Goal: Find contact information: Find contact information

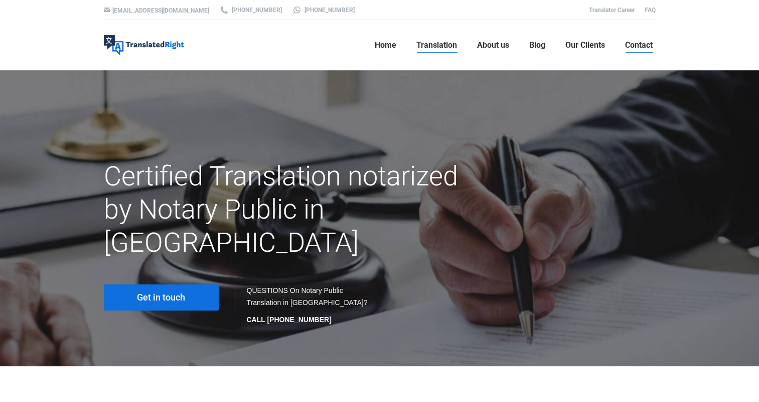
click at [634, 47] on span "Contact" at bounding box center [639, 45] width 28 height 10
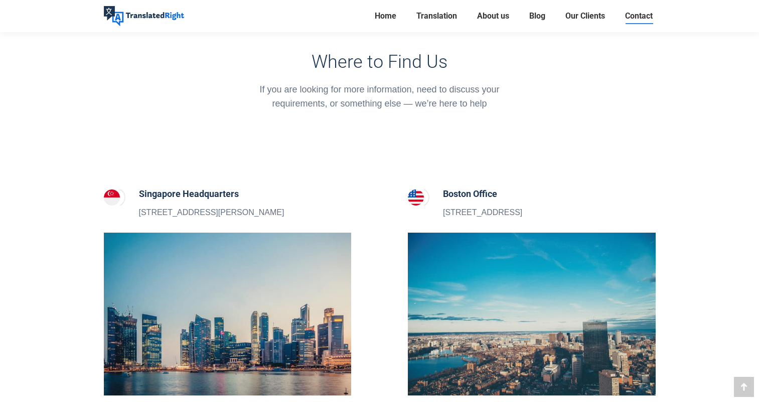
scroll to position [301, 0]
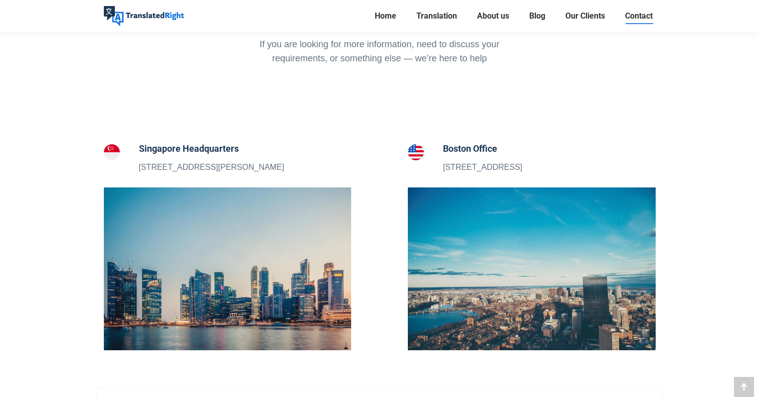
click at [175, 153] on h5 "Singapore Headquarters" at bounding box center [212, 149] width 146 height 14
click at [176, 183] on section "Singapore Headquarters 5 Peck Hay Road, Singapore 228307" at bounding box center [228, 165] width 298 height 47
click at [182, 211] on img at bounding box center [228, 268] width 248 height 163
click at [186, 165] on p "5 Peck Hay Road, Singapore 228307" at bounding box center [212, 167] width 146 height 13
click at [187, 150] on h5 "Singapore Headquarters" at bounding box center [212, 149] width 146 height 14
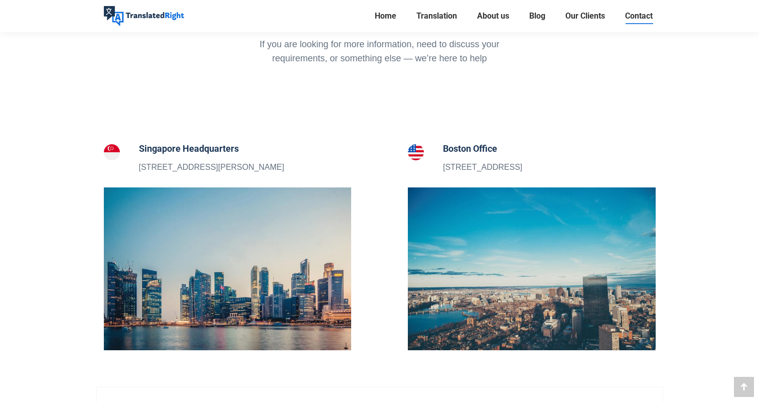
click at [98, 153] on div "Singapore Headquarters 5 Peck Hay Road, Singapore 228307" at bounding box center [228, 158] width 298 height 32
click at [109, 151] on img at bounding box center [112, 152] width 16 height 16
click at [190, 235] on img at bounding box center [228, 268] width 248 height 163
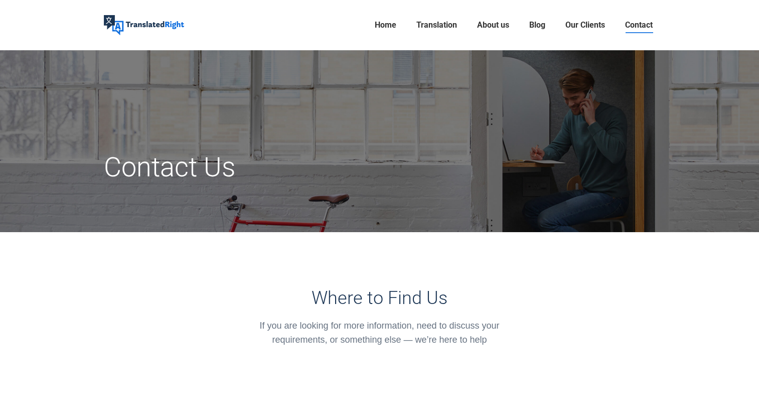
scroll to position [0, 0]
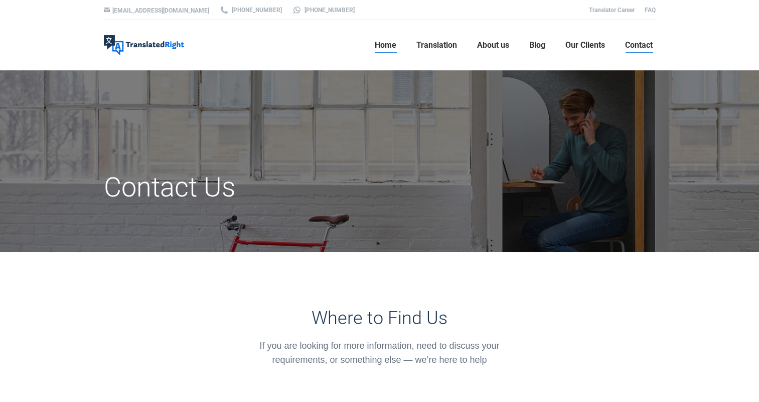
click at [386, 48] on span "Home" at bounding box center [386, 45] width 22 height 10
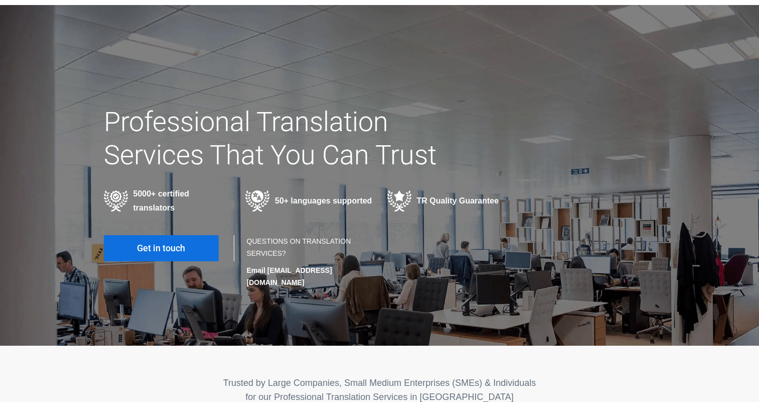
scroll to position [151, 0]
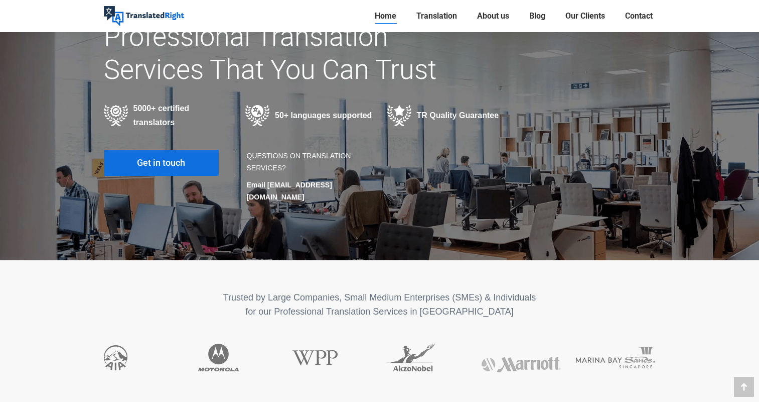
click at [165, 165] on span "Get in touch" at bounding box center [161, 163] width 48 height 10
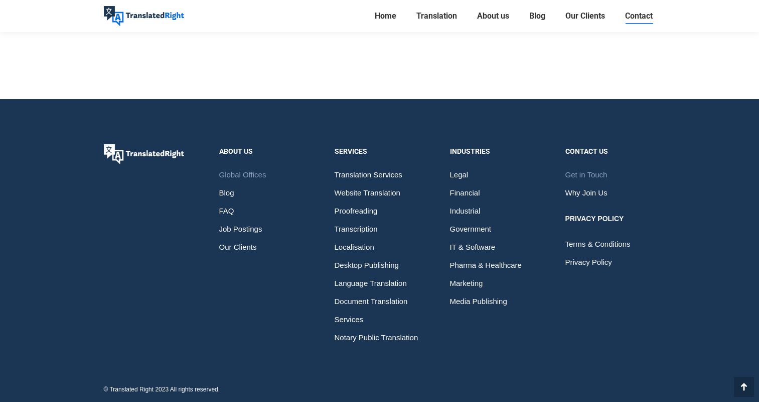
scroll to position [1558, 0]
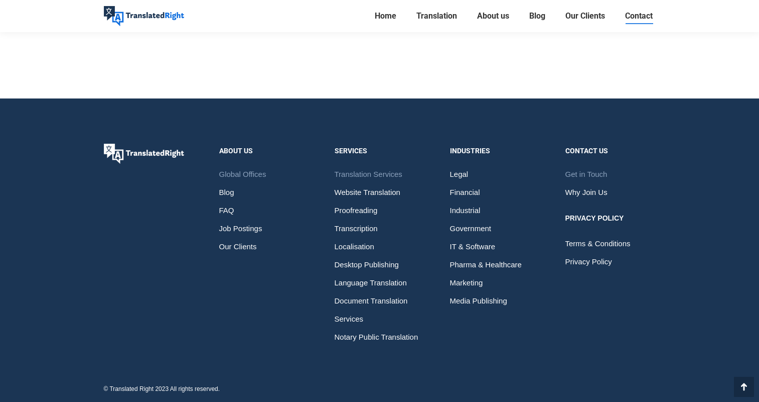
click at [390, 174] on span "Translation Services" at bounding box center [369, 174] width 68 height 18
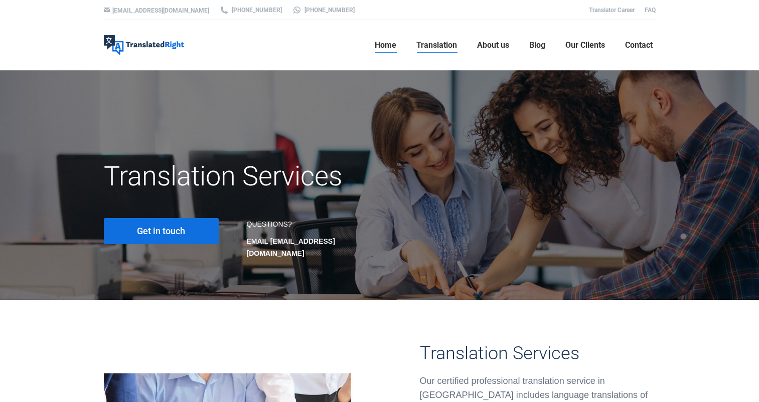
click at [382, 45] on span "Home" at bounding box center [386, 45] width 22 height 10
